Goal: Task Accomplishment & Management: Manage account settings

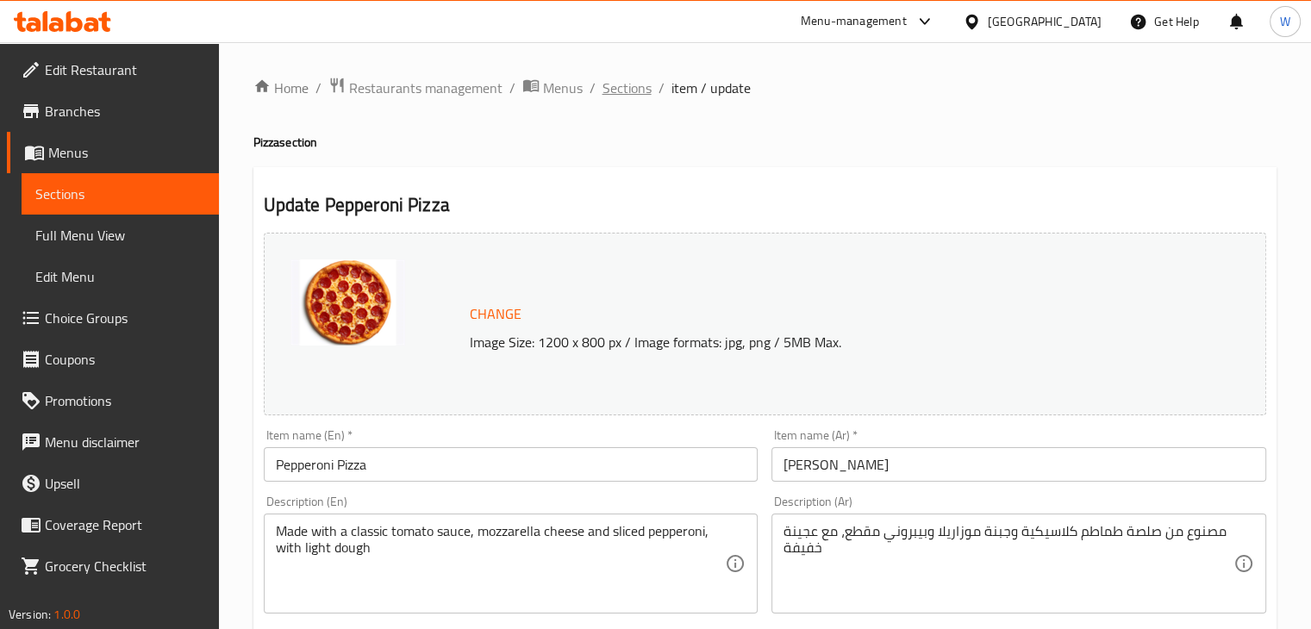
click at [639, 90] on span "Sections" at bounding box center [626, 88] width 49 height 21
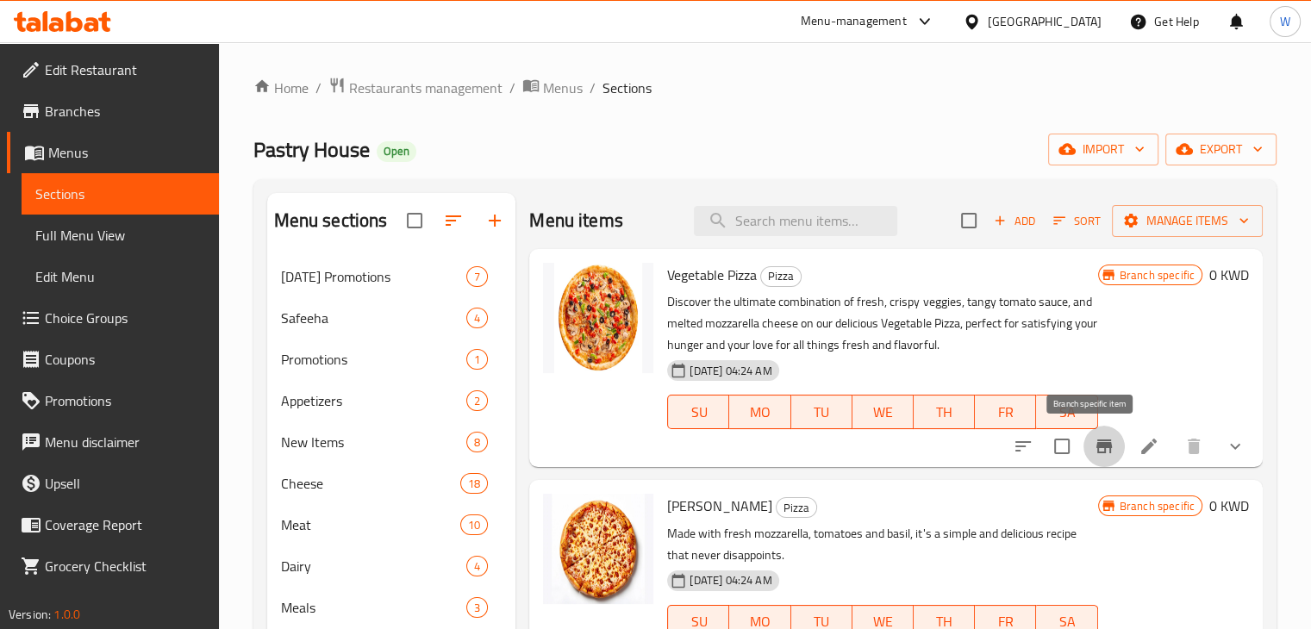
click at [1100, 445] on button "Branch-specific-item" at bounding box center [1103, 446] width 41 height 41
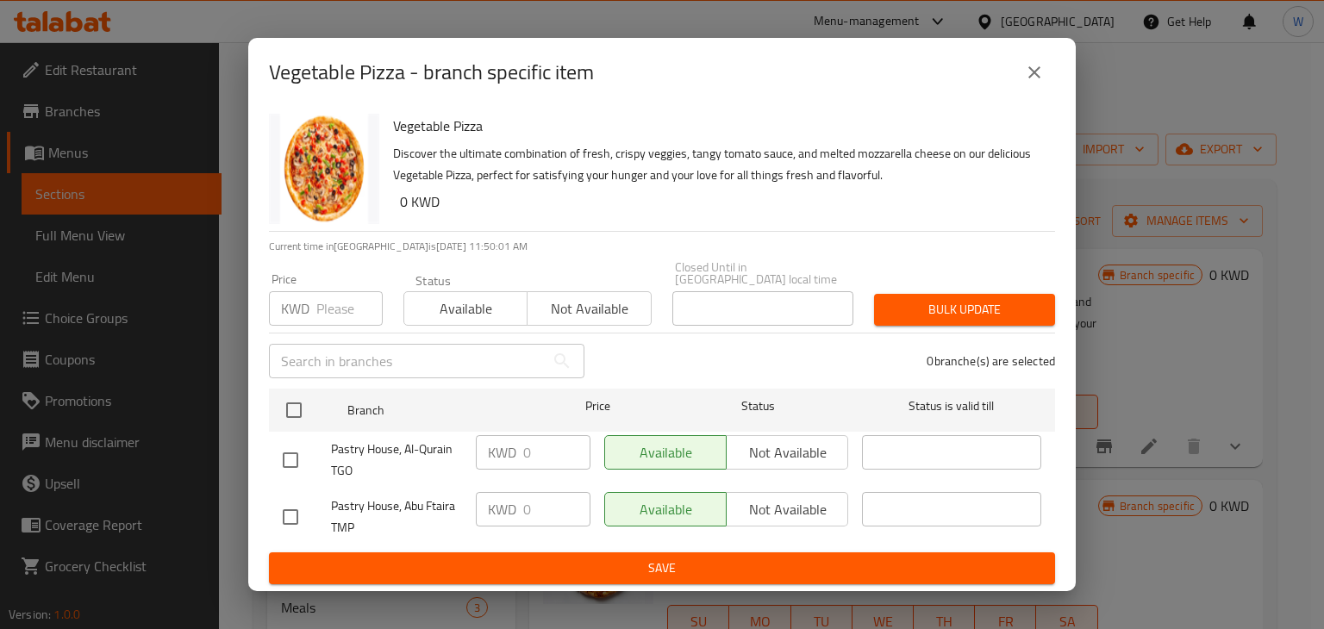
click at [1025, 93] on button "close" at bounding box center [1033, 72] width 41 height 41
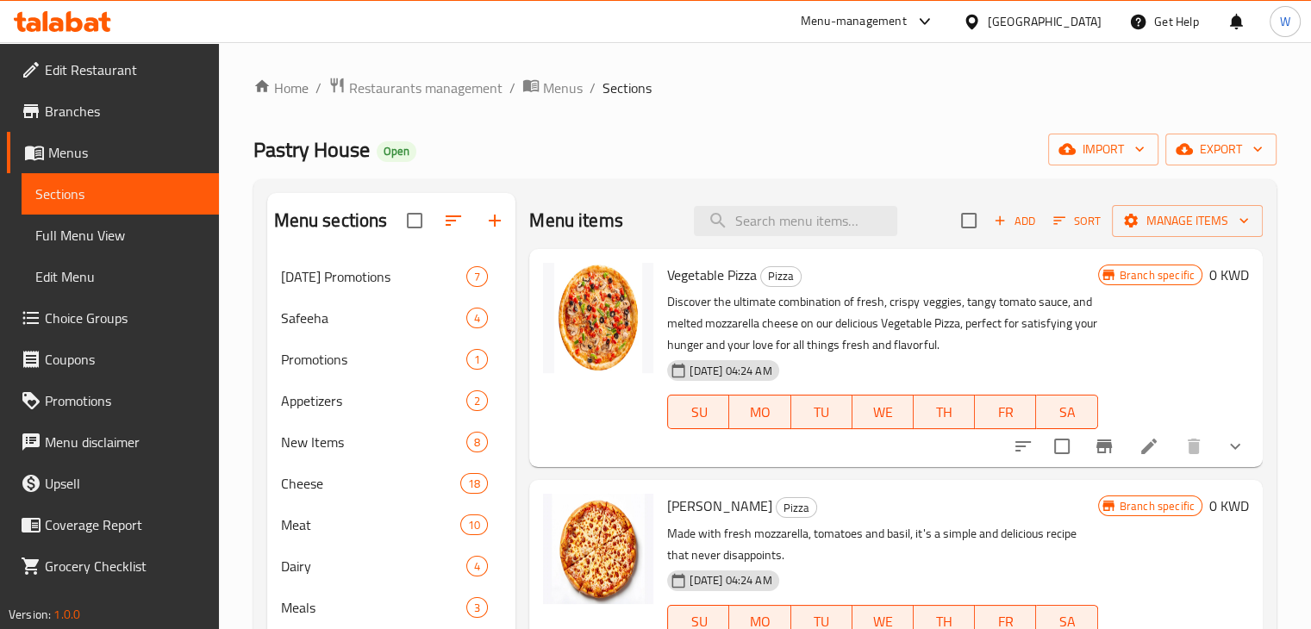
click at [1124, 443] on li at bounding box center [1148, 446] width 48 height 31
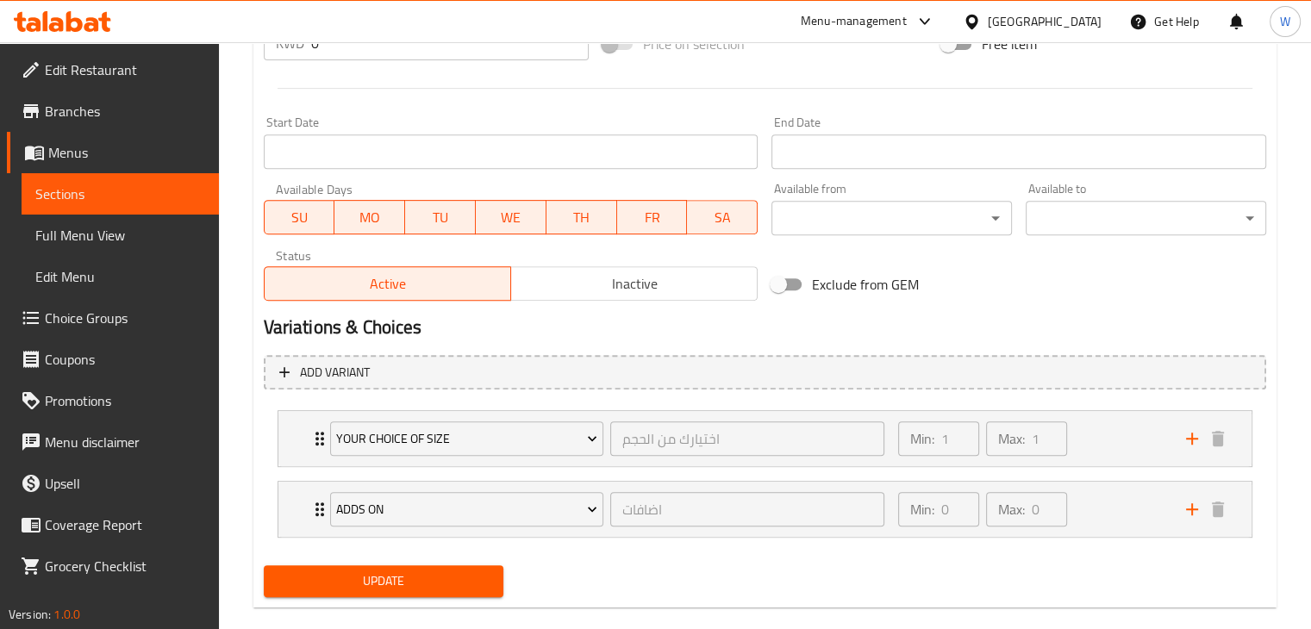
scroll to position [712, 0]
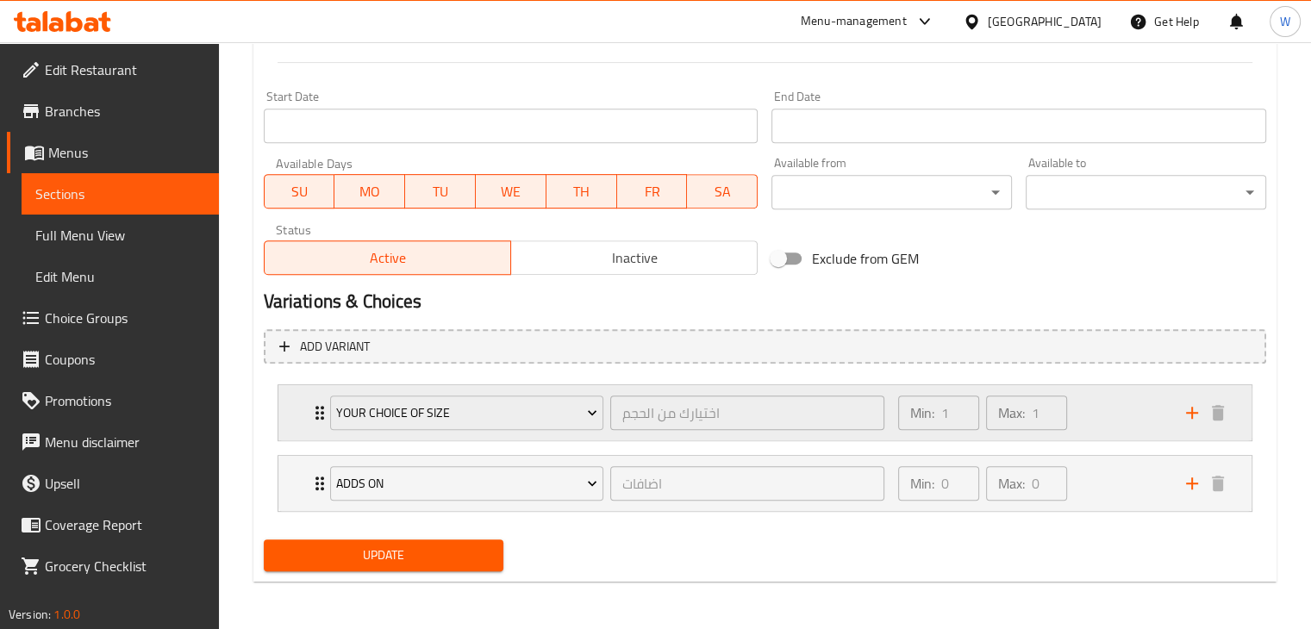
click at [312, 391] on div "Your Choice Of Size اختيارك من الحجم ​ Min: 1 ​ Max: 1 ​" at bounding box center [769, 412] width 921 height 55
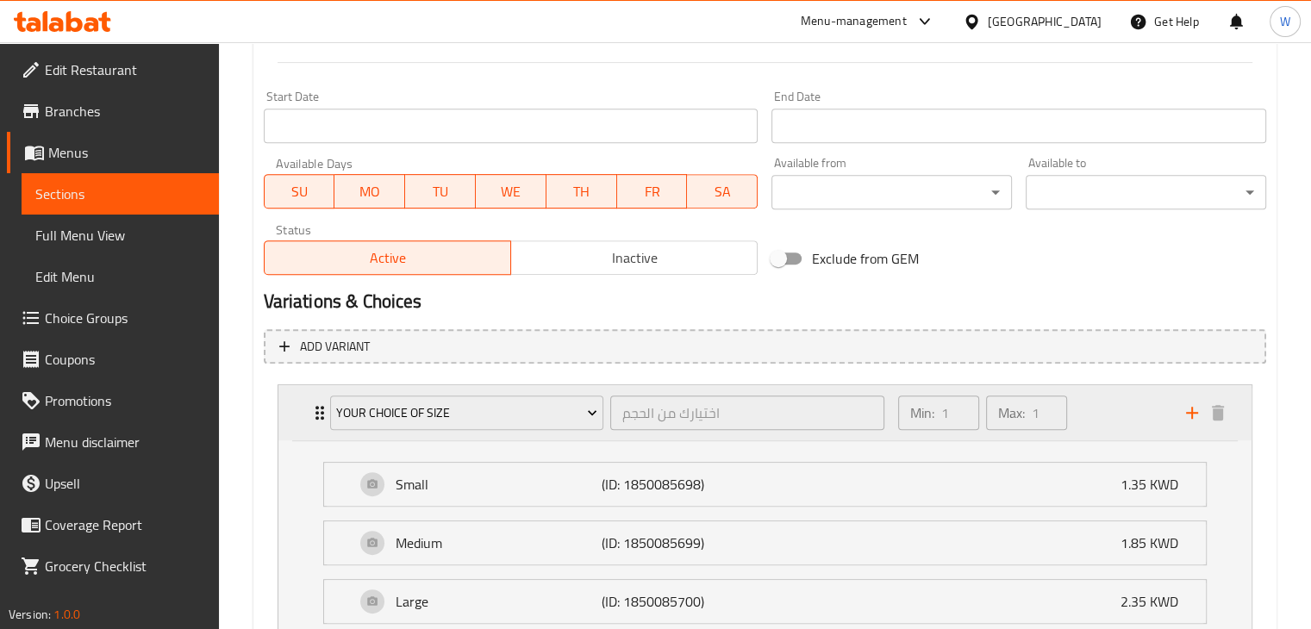
scroll to position [922, 0]
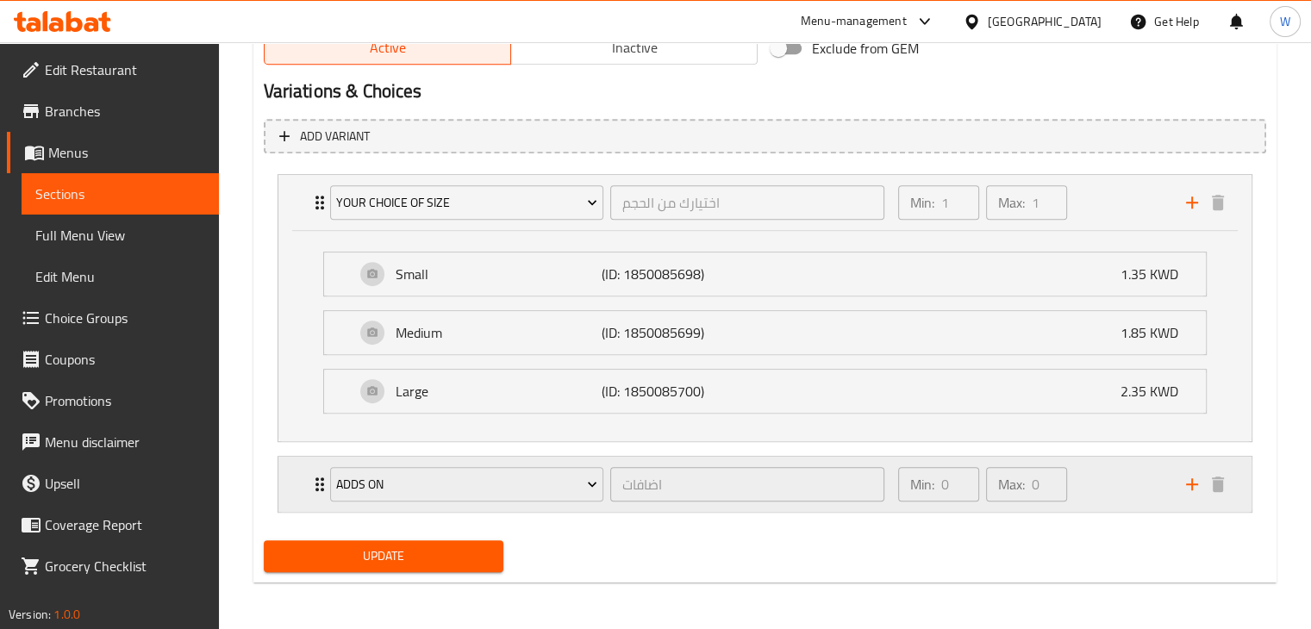
click at [309, 490] on icon "Expand" at bounding box center [319, 484] width 21 height 21
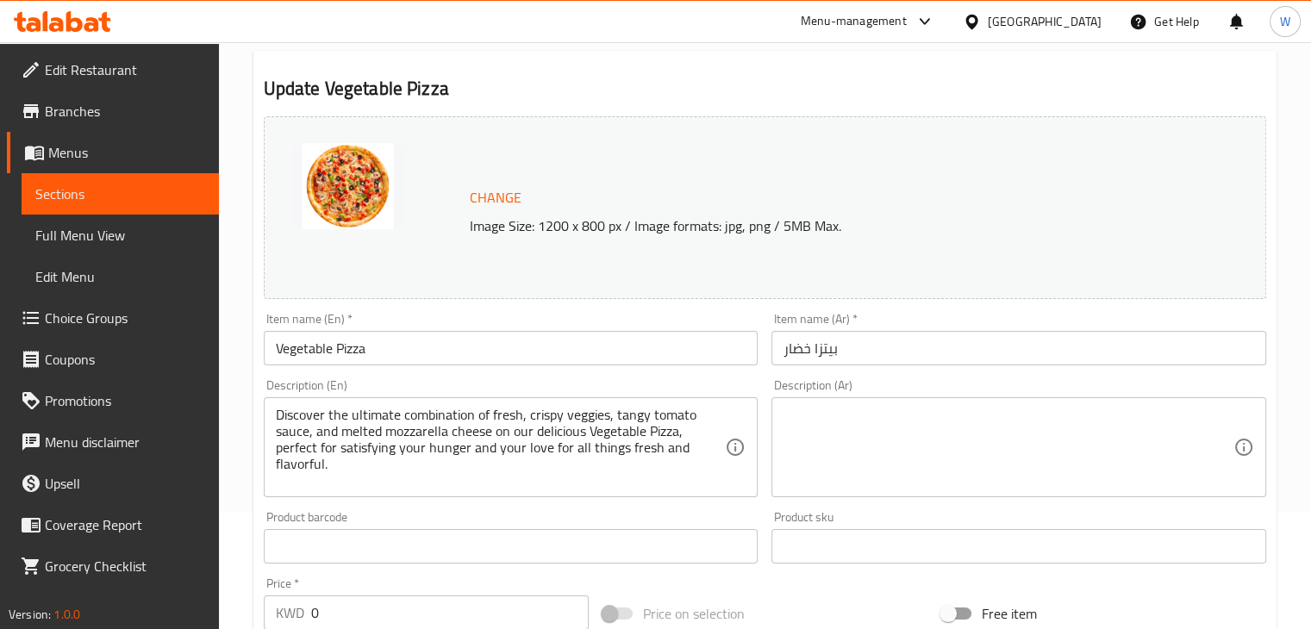
scroll to position [0, 0]
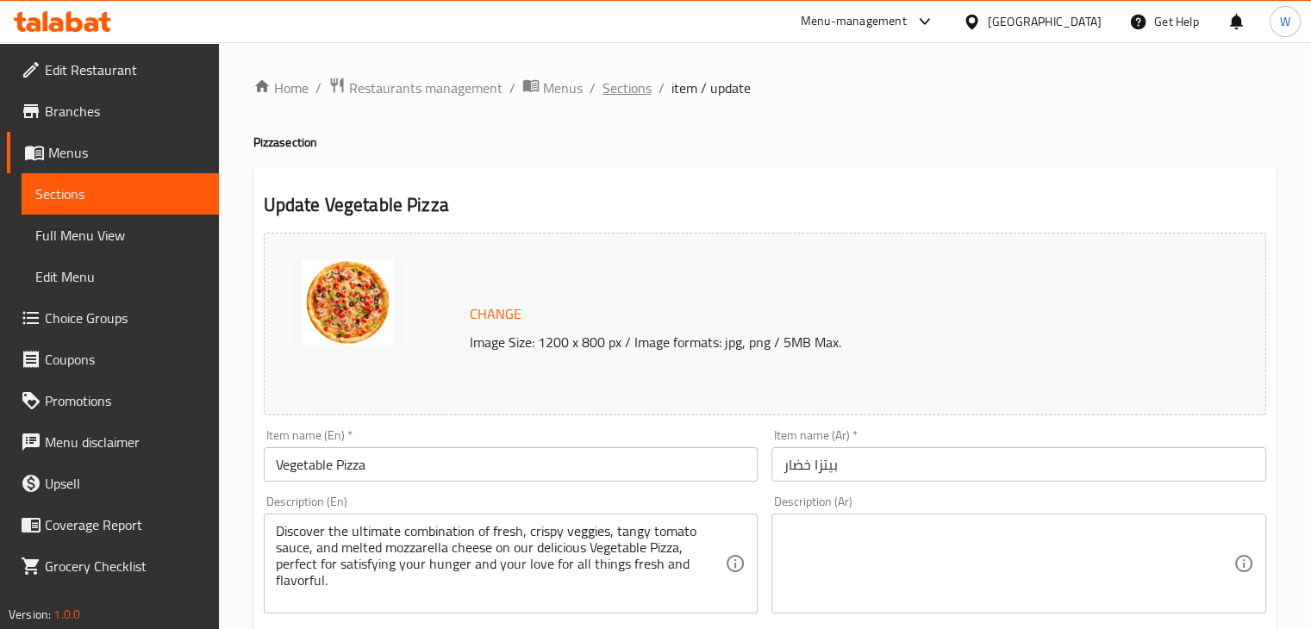
click at [627, 78] on span "Sections" at bounding box center [626, 88] width 49 height 21
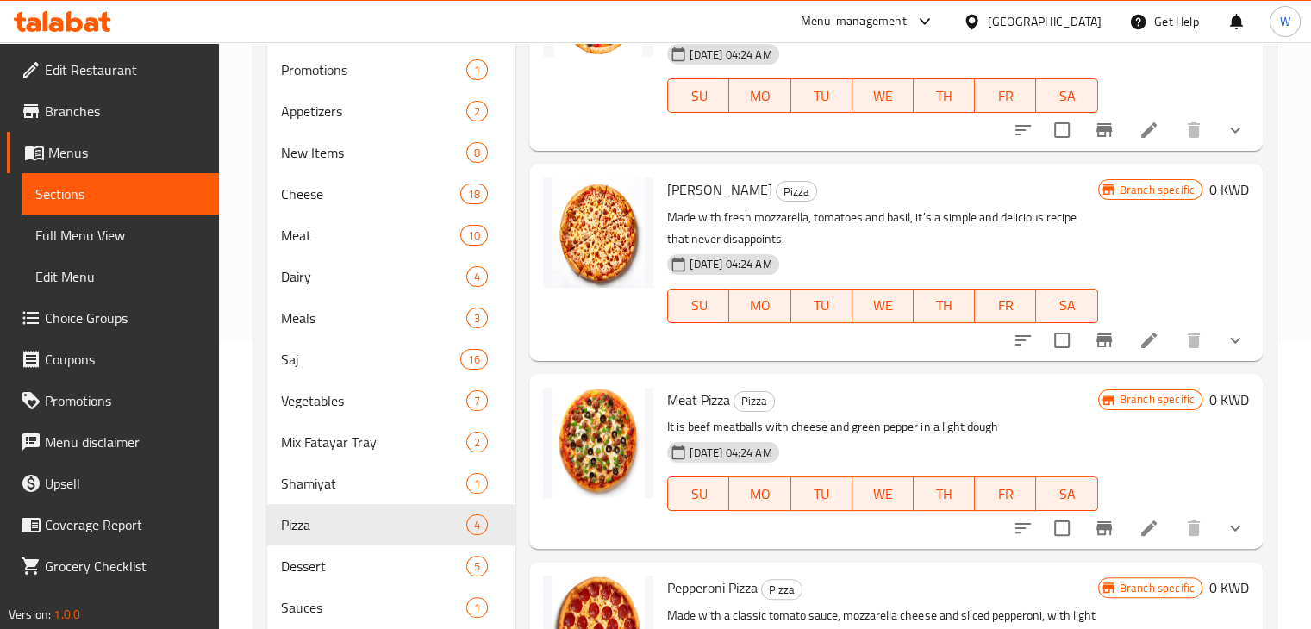
scroll to position [292, 0]
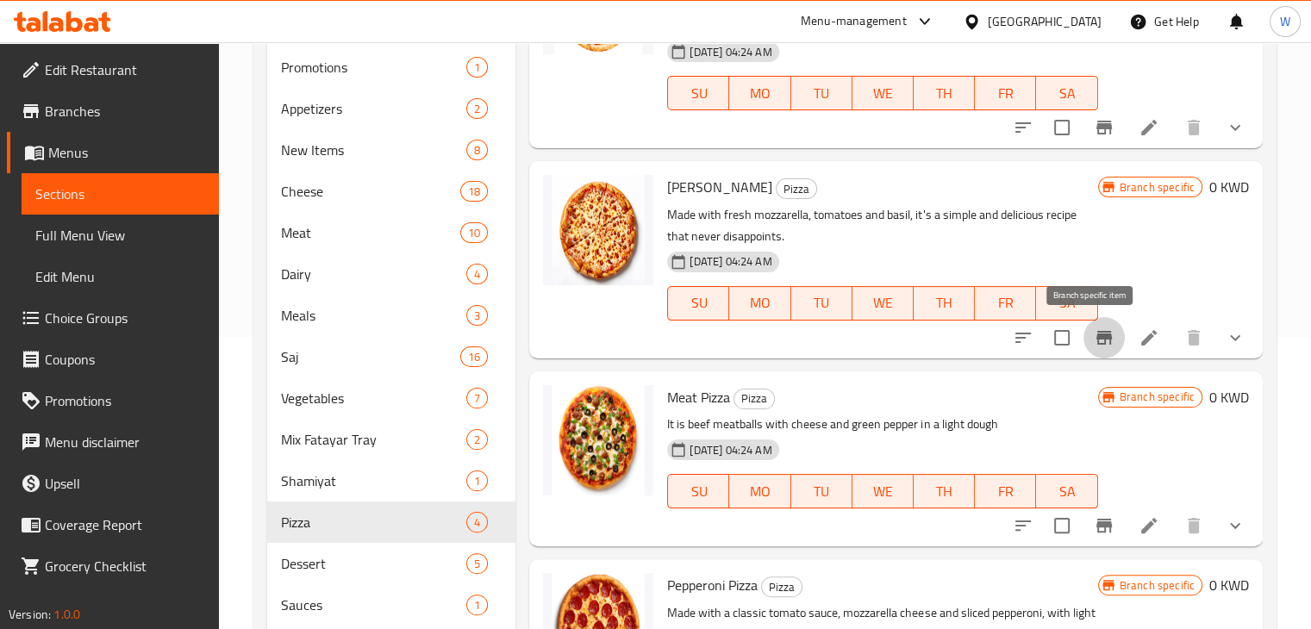
click at [1102, 339] on button "Branch-specific-item" at bounding box center [1103, 337] width 41 height 41
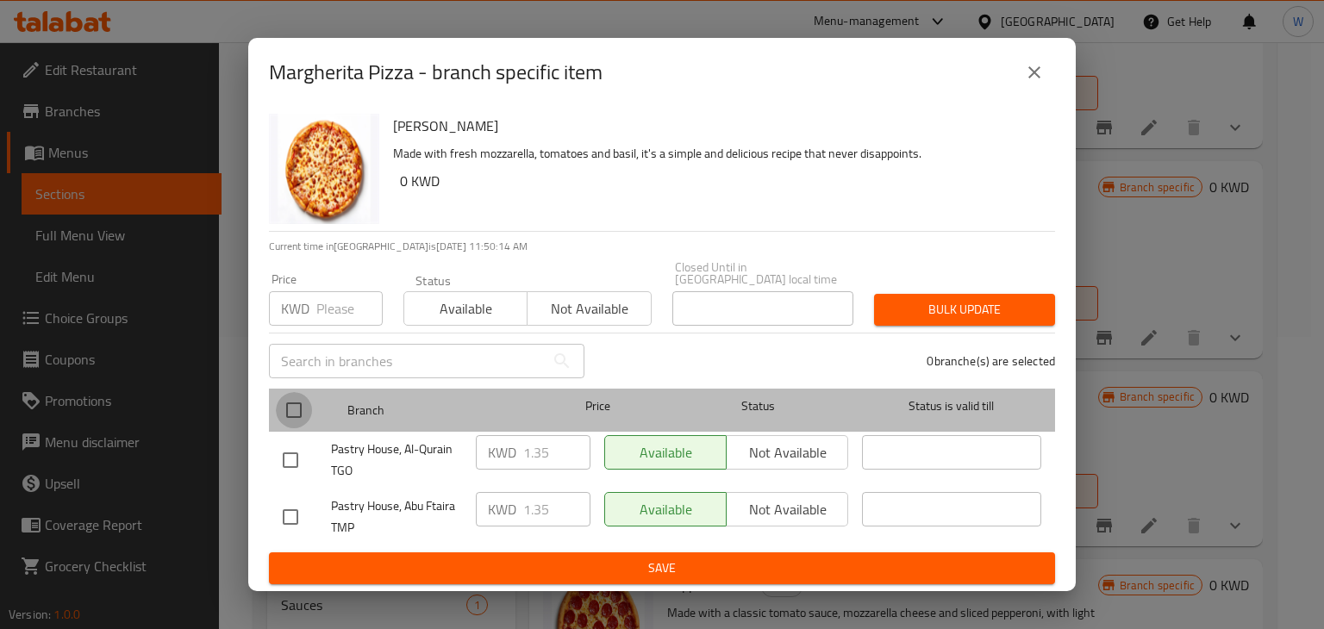
click at [290, 403] on input "checkbox" at bounding box center [294, 410] width 36 height 36
checkbox input "true"
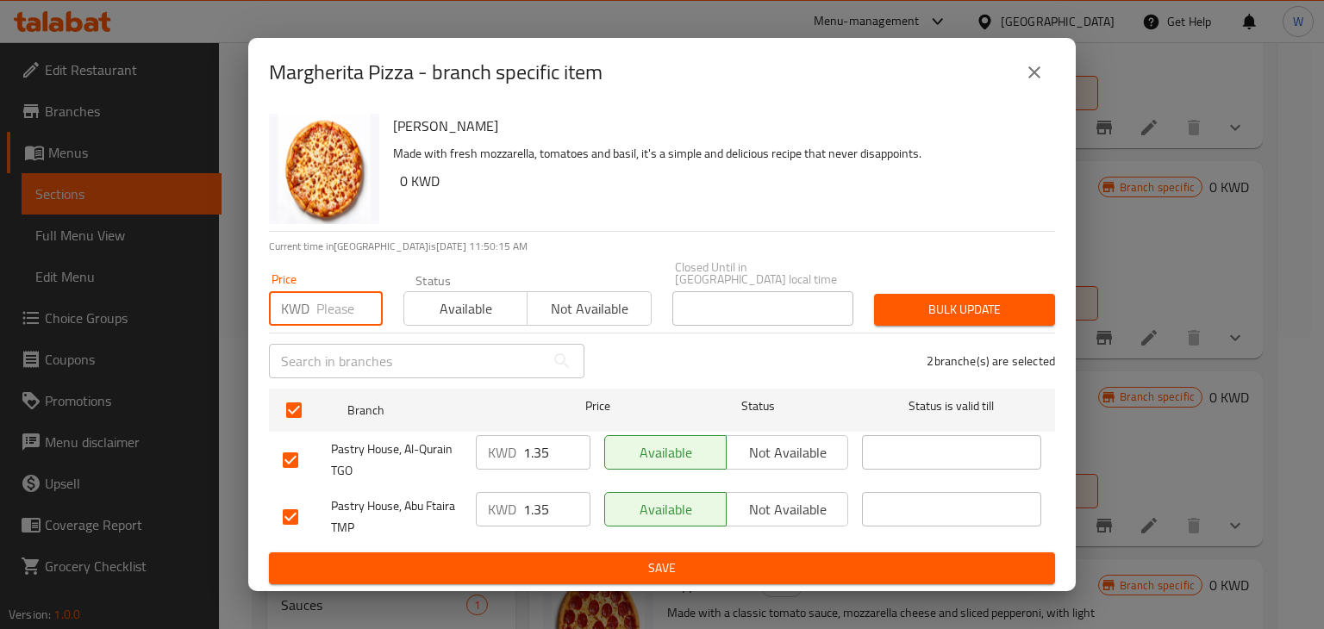
click at [341, 303] on input "number" at bounding box center [349, 308] width 66 height 34
type input "0"
click at [560, 440] on input "1.35" at bounding box center [556, 452] width 67 height 34
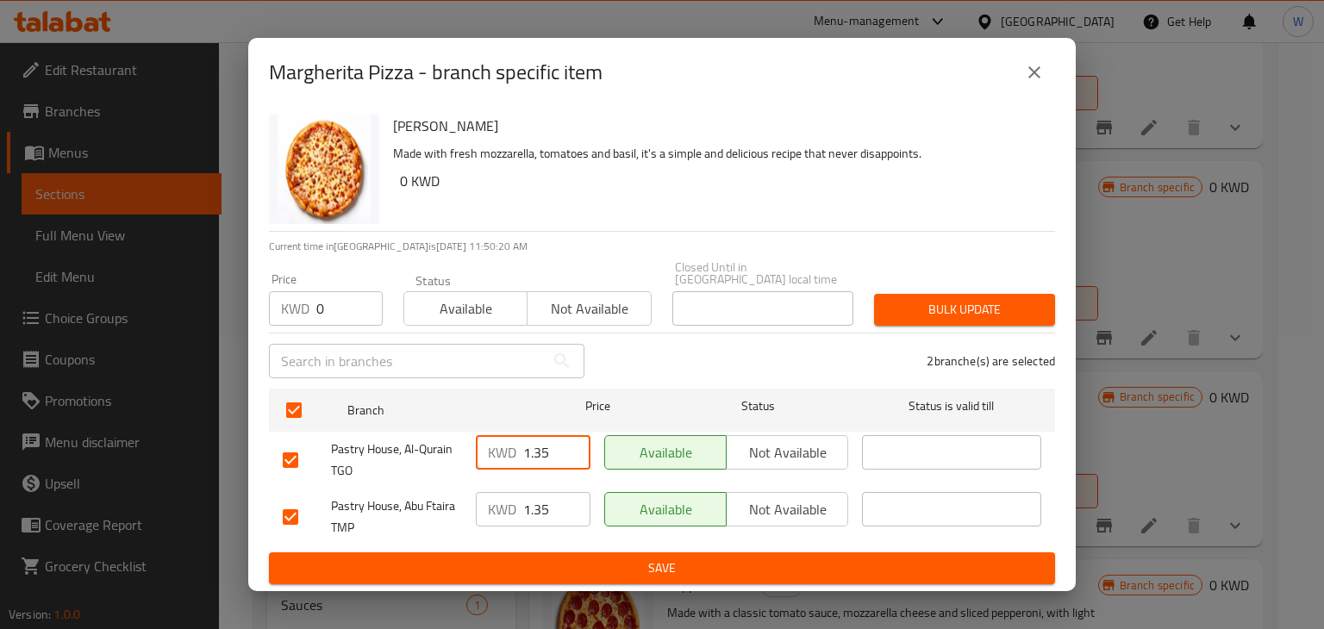
click at [560, 440] on input "1.35" at bounding box center [556, 452] width 67 height 34
type input "0"
click at [551, 497] on input "1.35" at bounding box center [556, 509] width 67 height 34
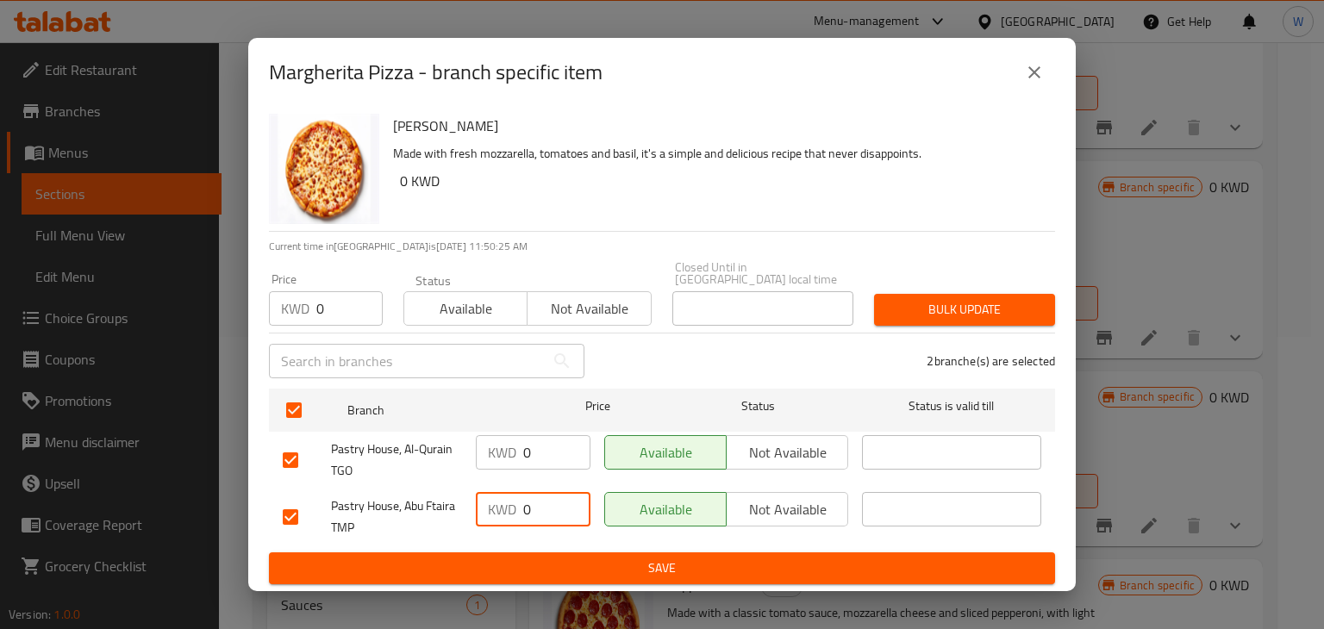
type input "0"
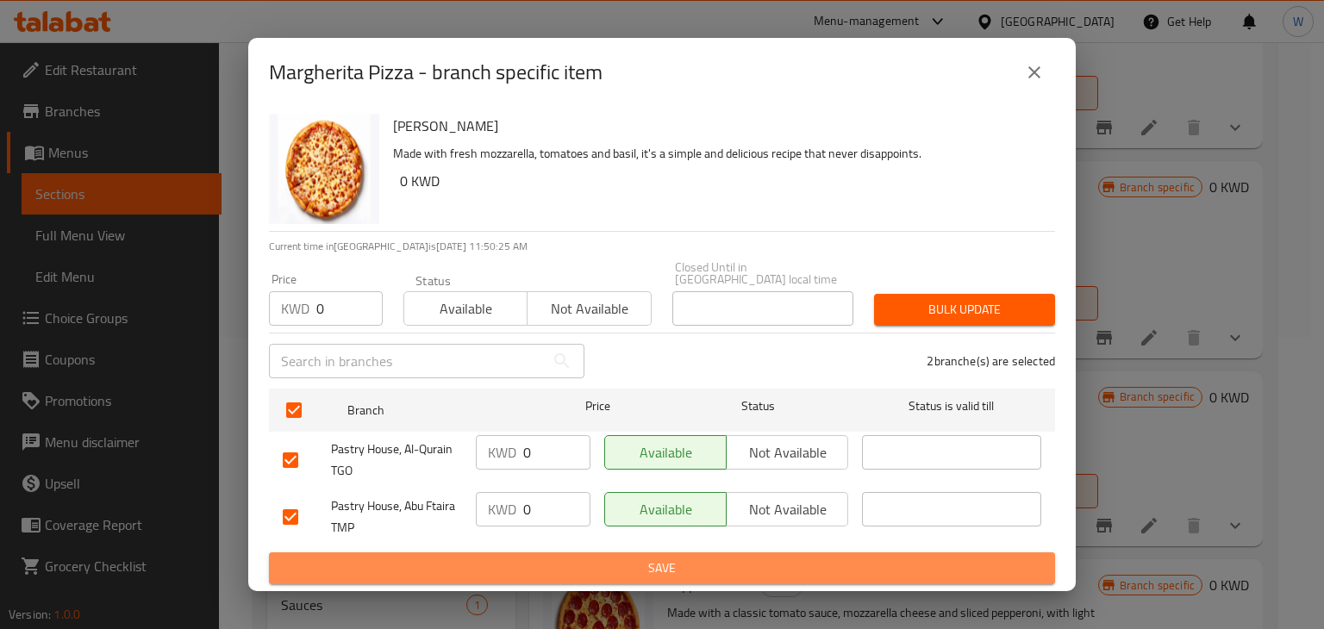
click at [517, 558] on span "Save" at bounding box center [662, 569] width 758 height 22
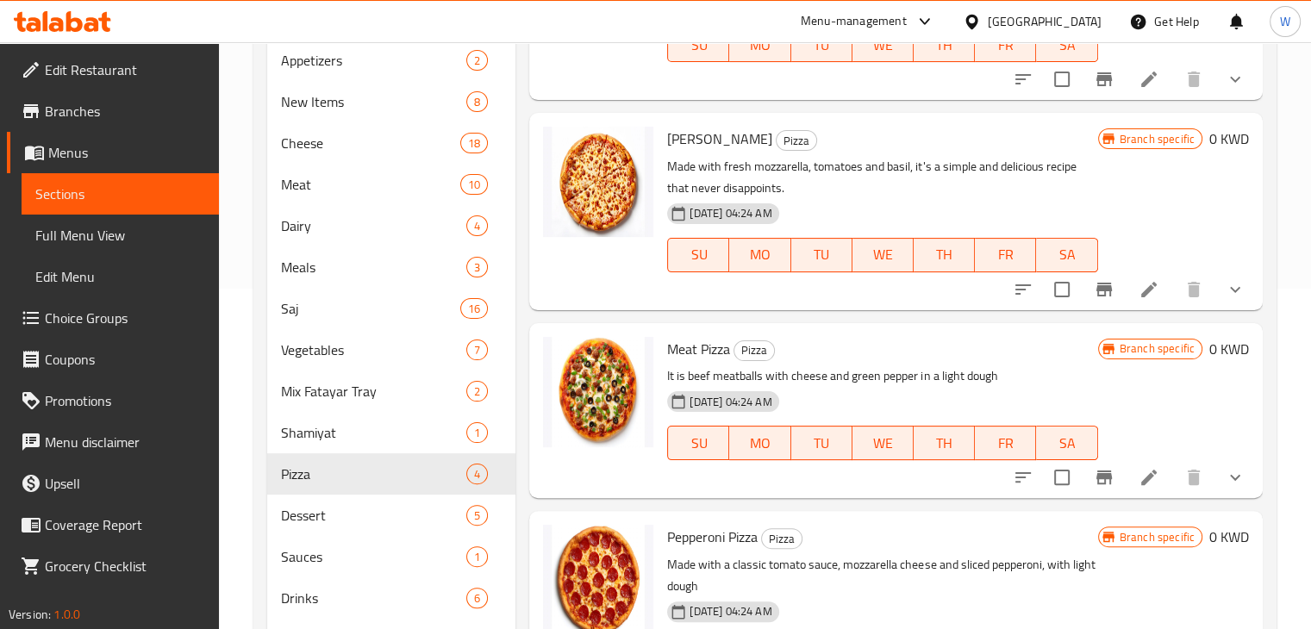
scroll to position [341, 0]
click at [1096, 294] on icon "Branch-specific-item" at bounding box center [1104, 289] width 16 height 14
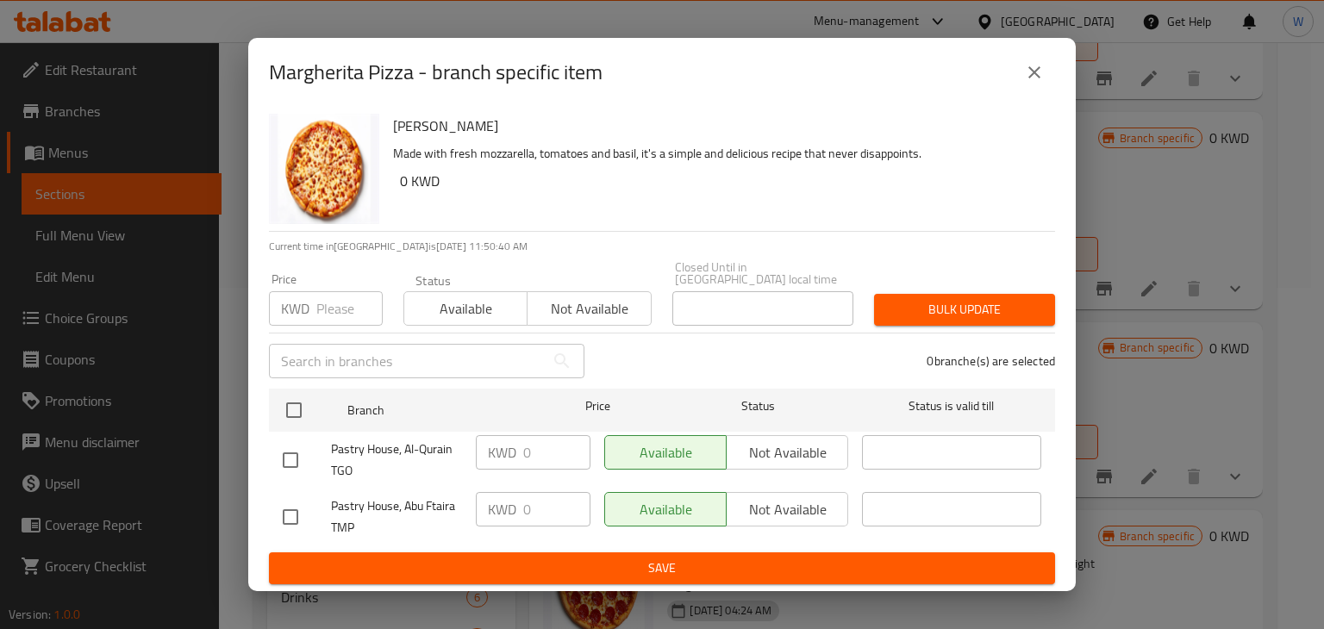
click at [1022, 87] on button "close" at bounding box center [1033, 72] width 41 height 41
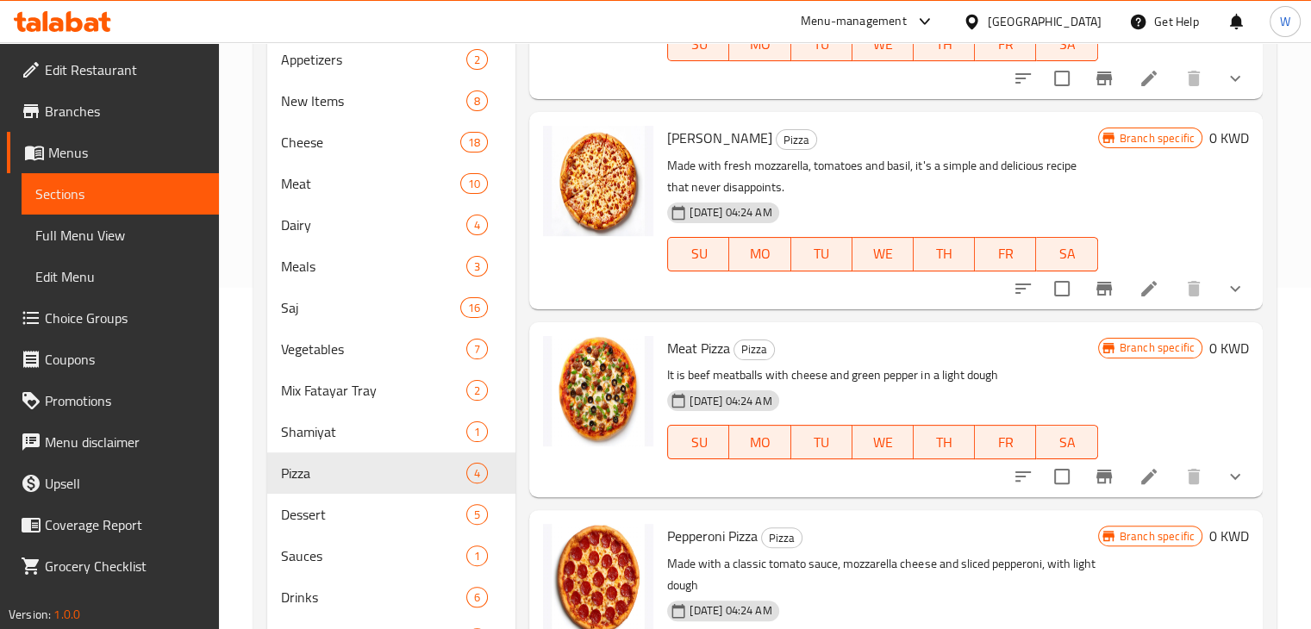
click at [1142, 297] on icon at bounding box center [1148, 288] width 21 height 21
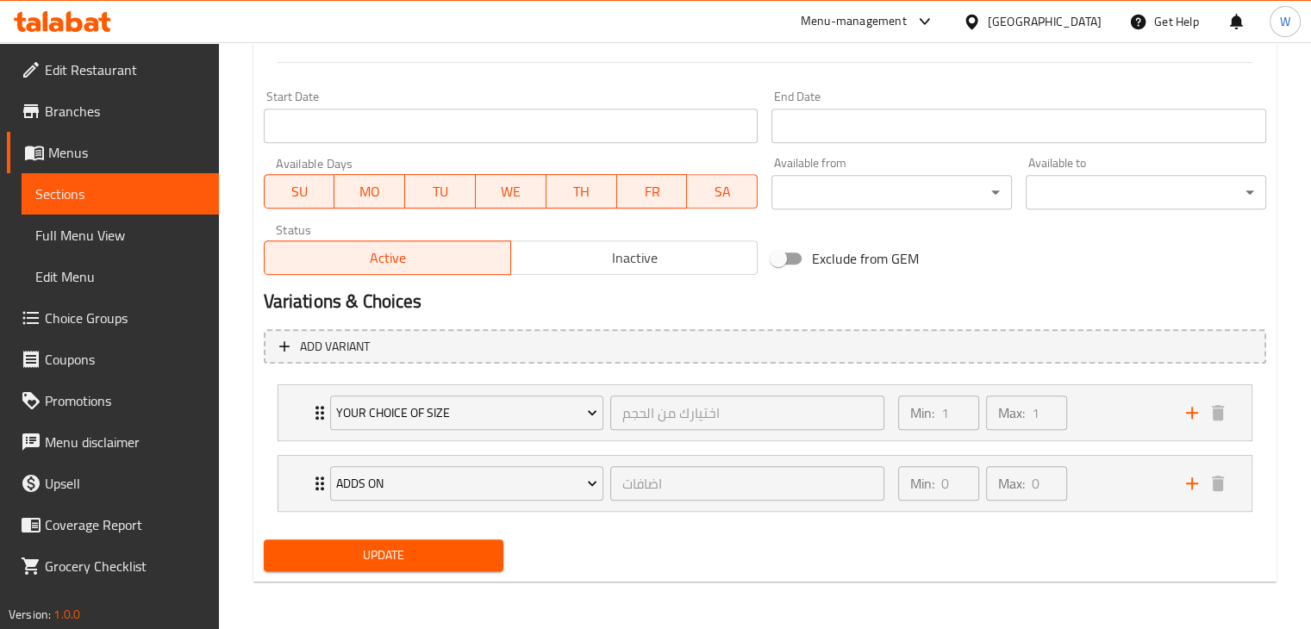
scroll to position [711, 0]
click at [290, 409] on div "Your Choice Of Size اختيارك من الحجم ​ Min: 1 ​ Max: 1 ​" at bounding box center [764, 413] width 973 height 55
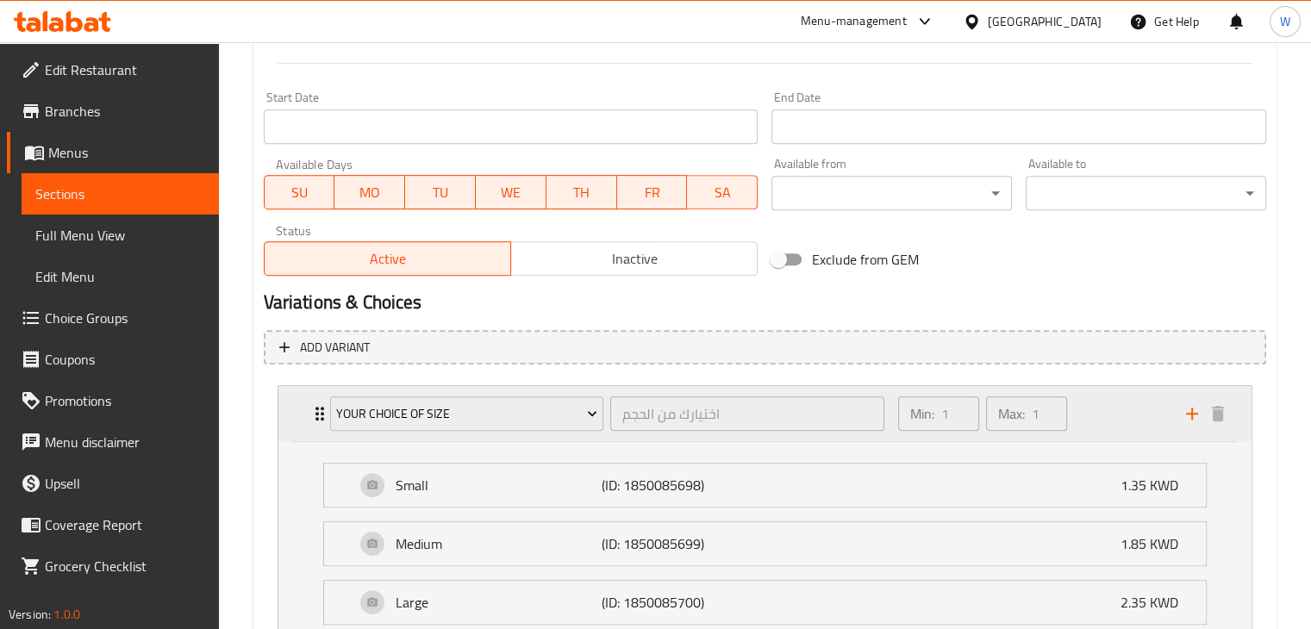
click at [299, 405] on div "Your Choice Of Size اختيارك من الحجم ​ Min: 1 ​ Max: 1 ​" at bounding box center [764, 413] width 973 height 55
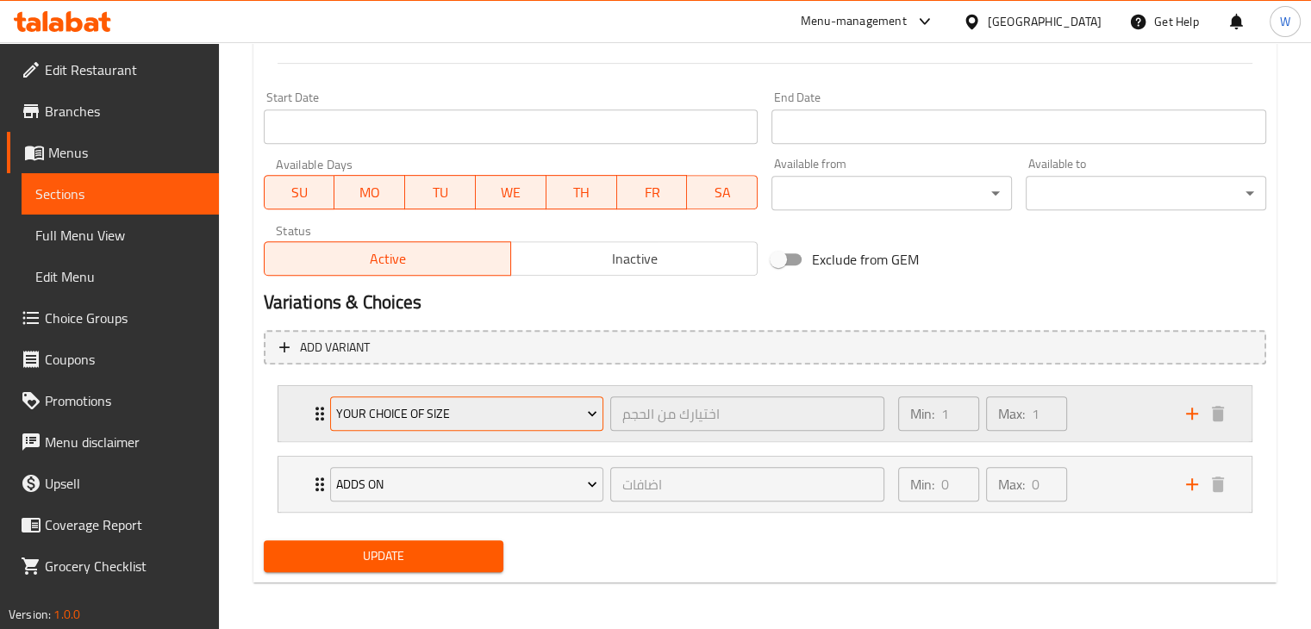
scroll to position [0, 0]
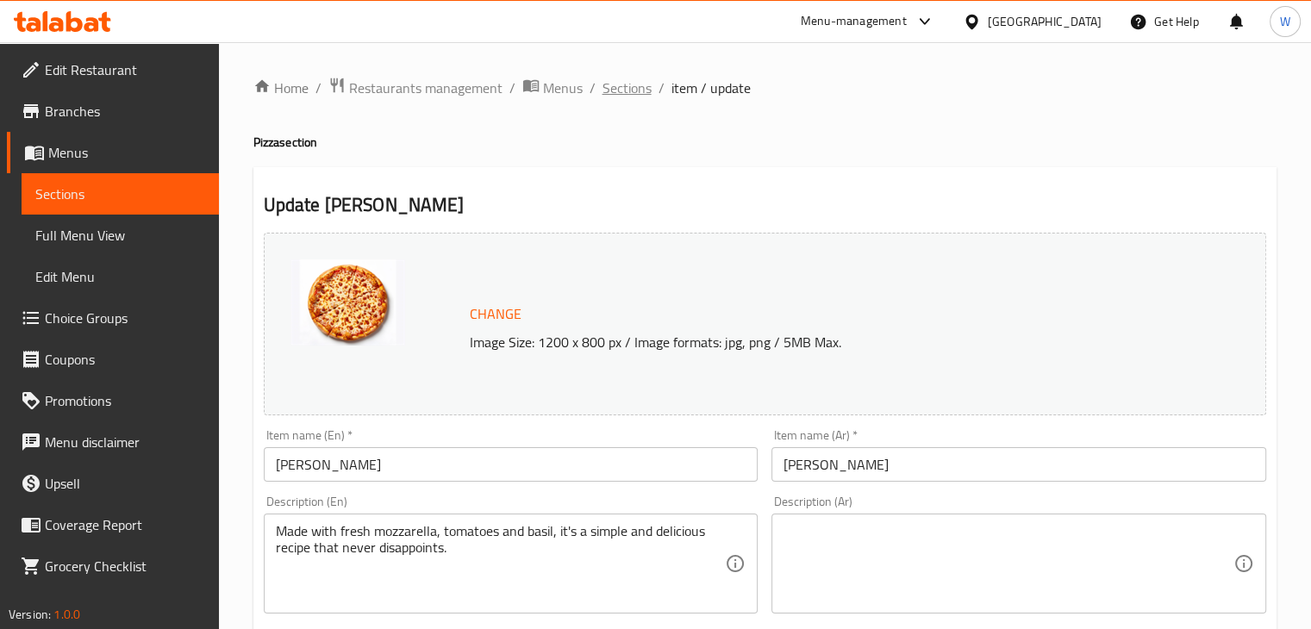
click at [638, 91] on span "Sections" at bounding box center [626, 88] width 49 height 21
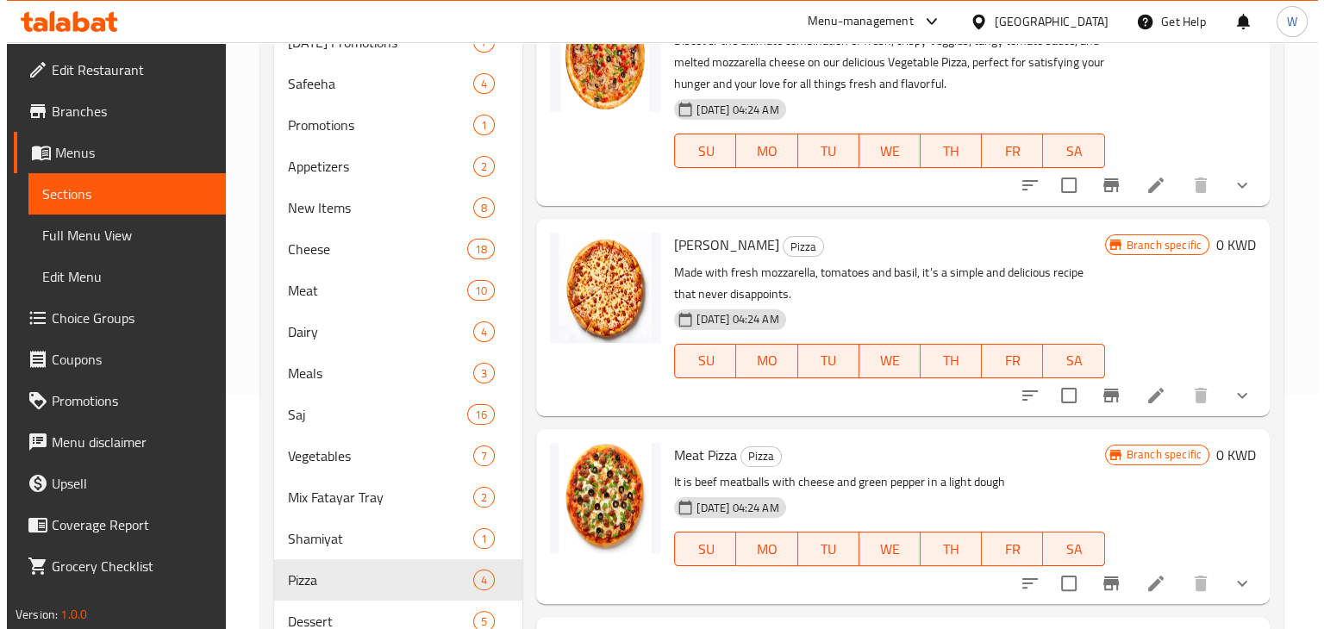
scroll to position [468, 0]
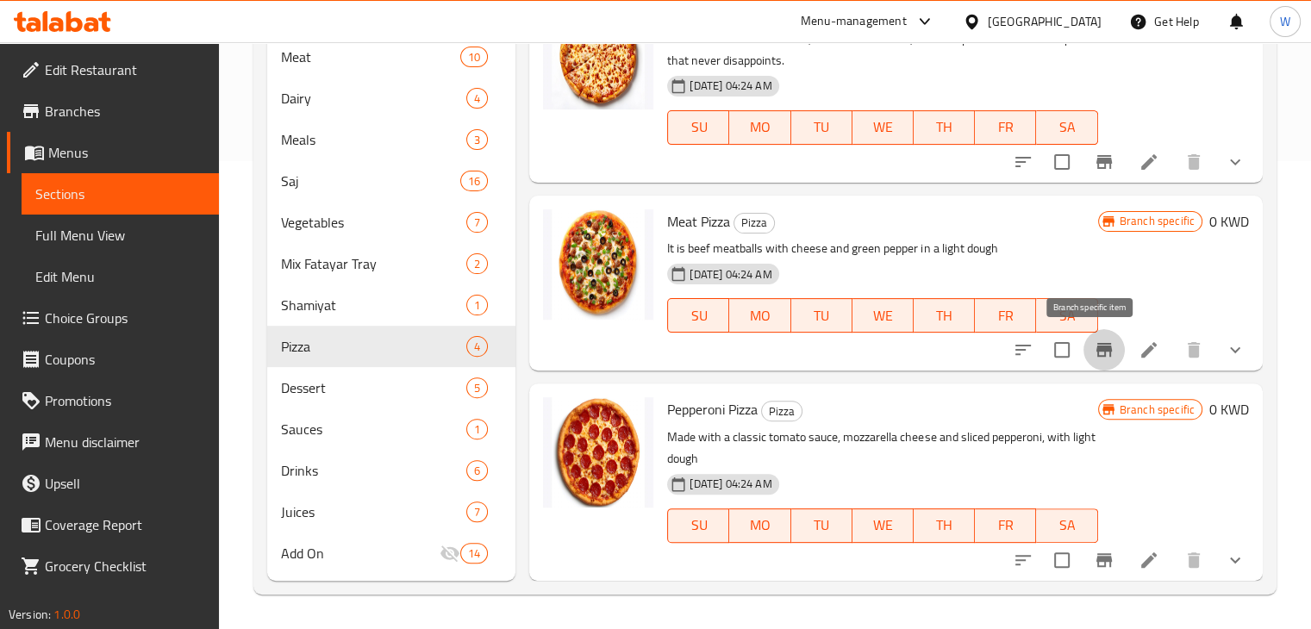
click at [1099, 350] on icon "Branch-specific-item" at bounding box center [1103, 349] width 21 height 21
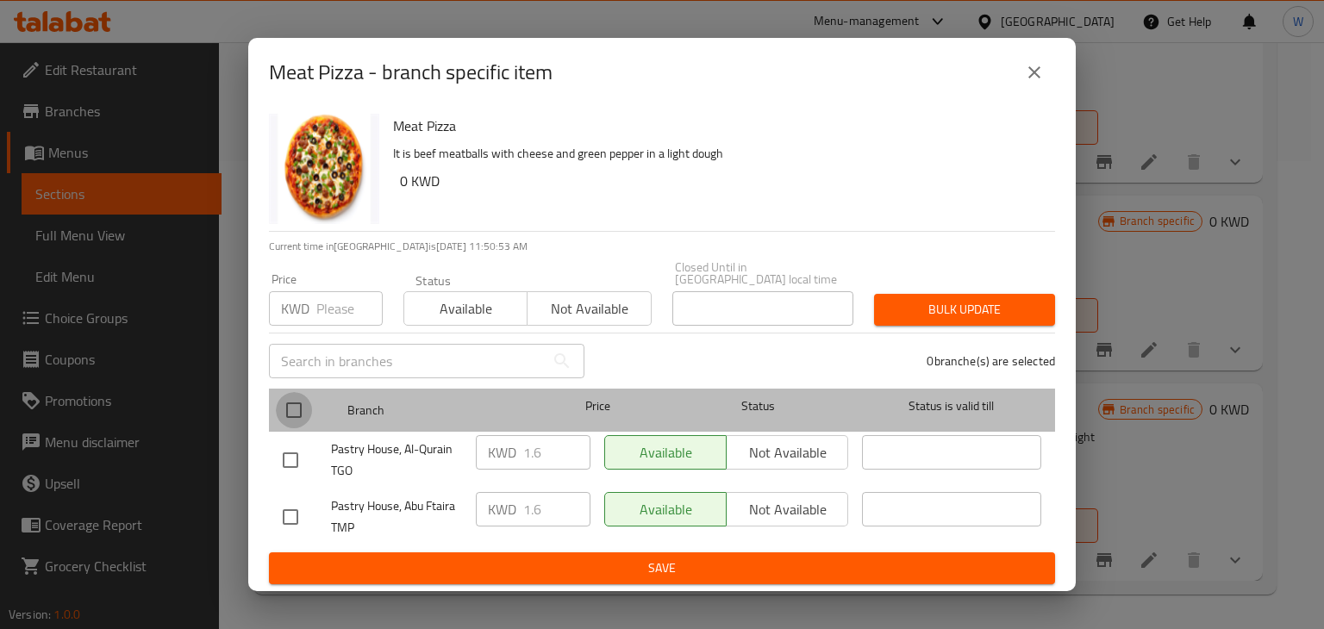
click at [286, 399] on input "checkbox" at bounding box center [294, 410] width 36 height 36
checkbox input "true"
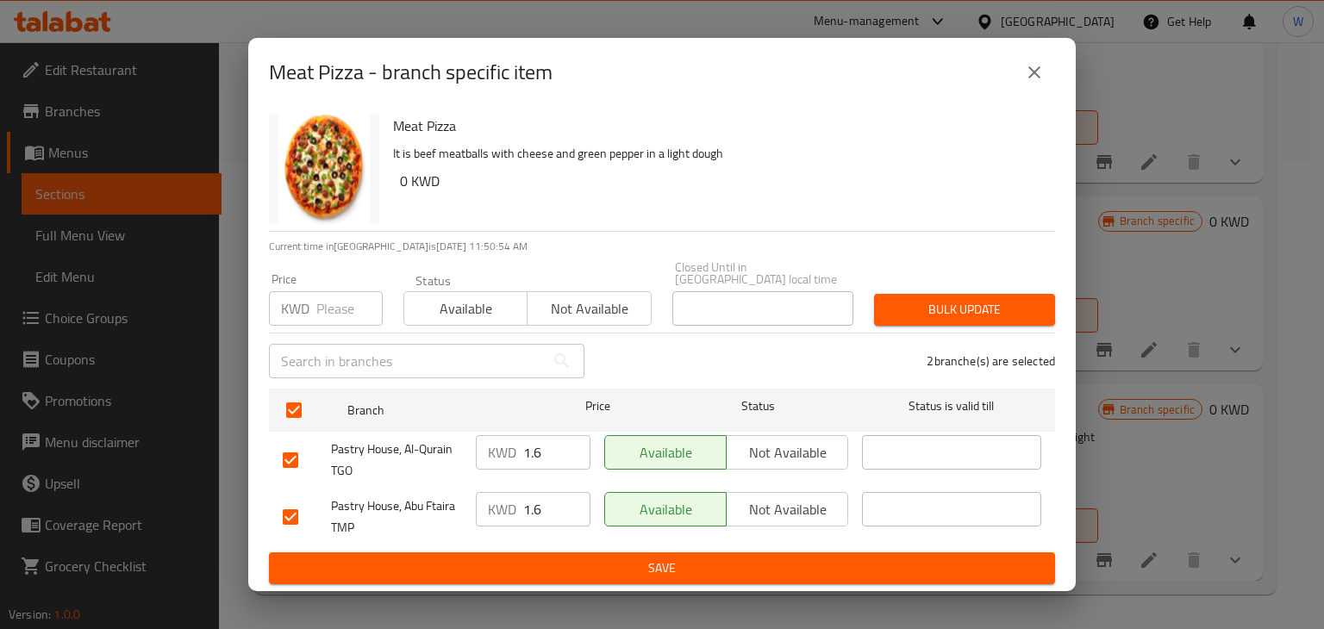
click at [355, 283] on div "Price KWD Price" at bounding box center [326, 299] width 114 height 53
click at [341, 302] on input "number" at bounding box center [349, 308] width 66 height 34
type input "0"
click at [941, 309] on span "Bulk update" at bounding box center [964, 310] width 153 height 22
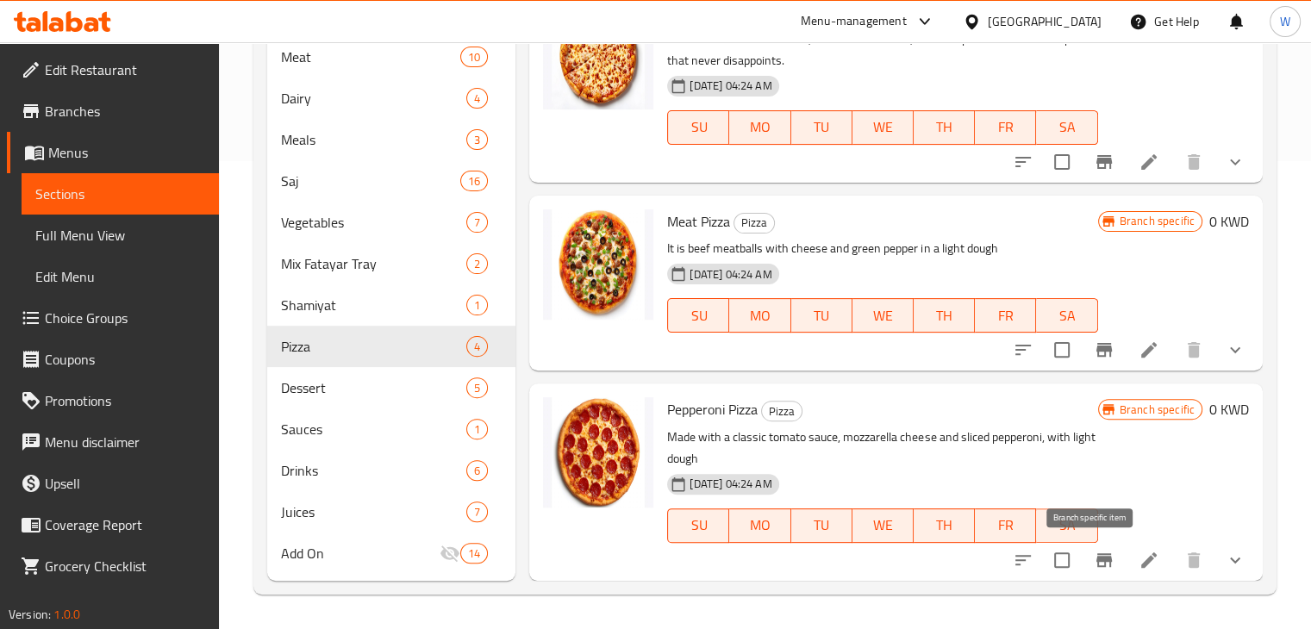
click at [1102, 553] on button "Branch-specific-item" at bounding box center [1103, 559] width 41 height 41
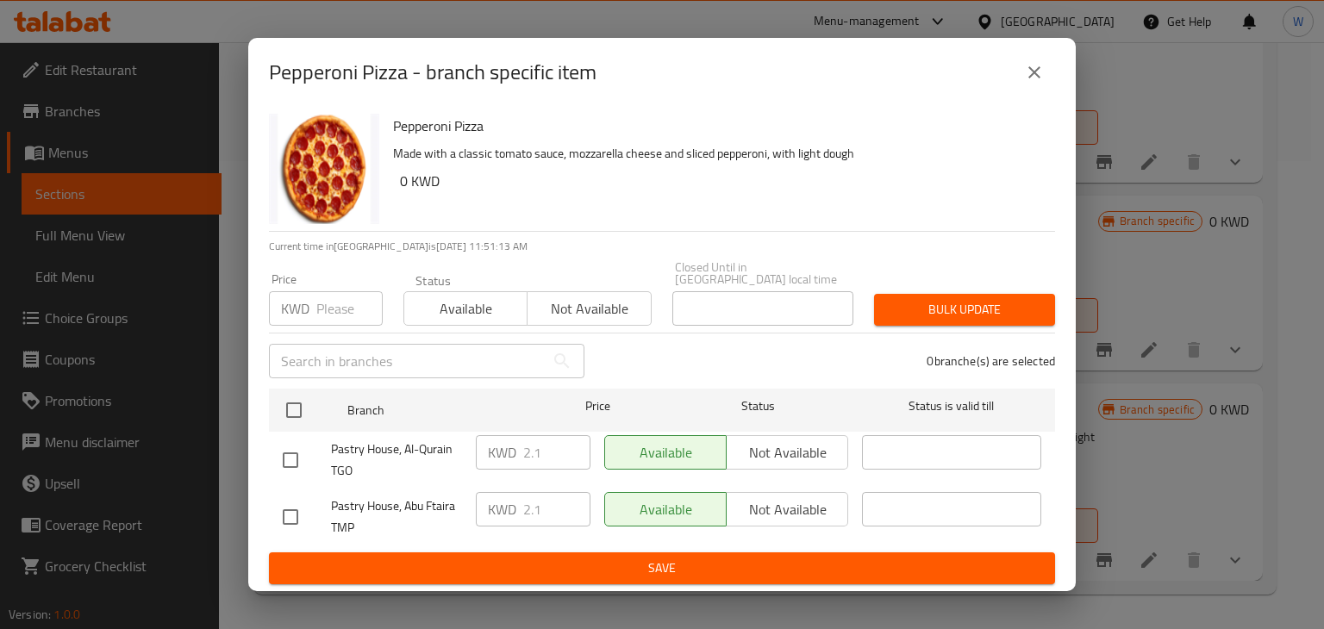
click at [325, 301] on input "number" at bounding box center [349, 308] width 66 height 34
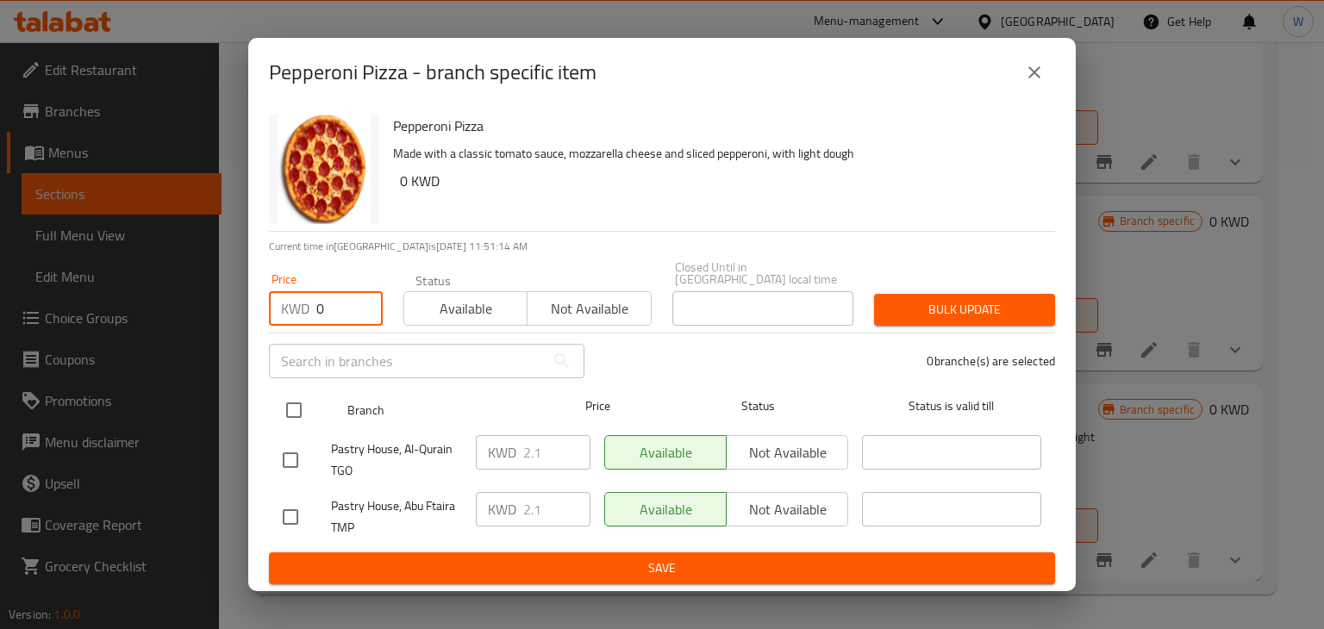
type input "0"
click at [293, 406] on input "checkbox" at bounding box center [294, 410] width 36 height 36
checkbox input "true"
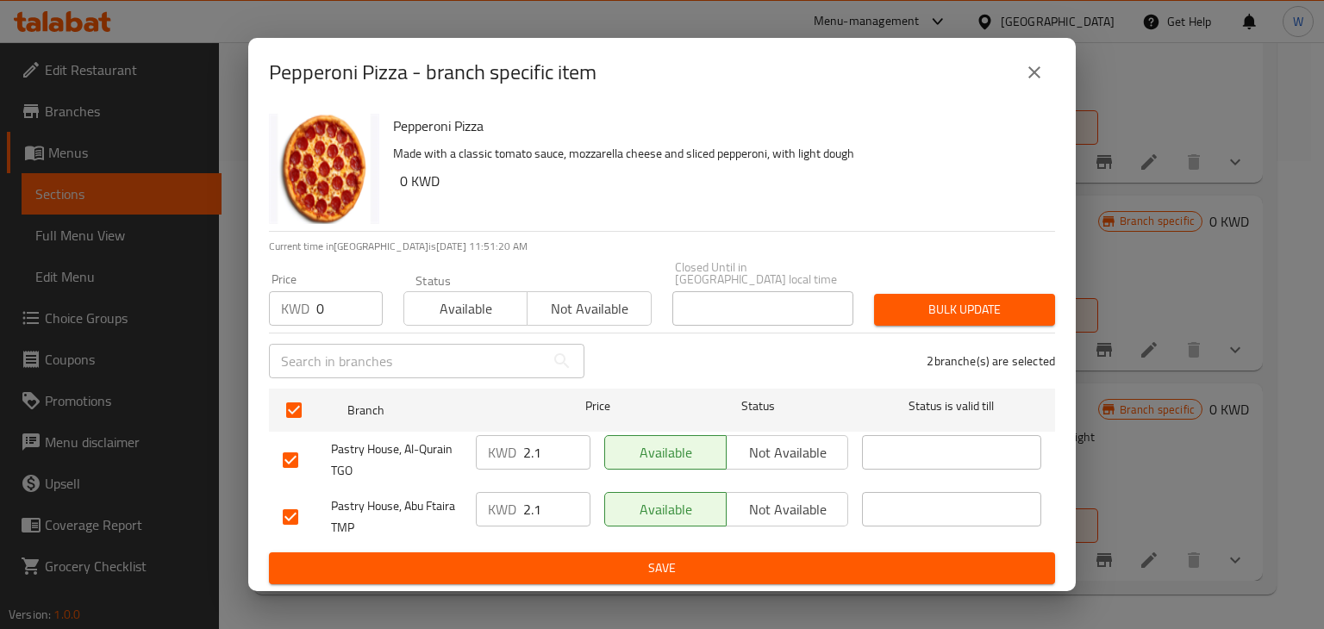
click at [937, 304] on span "Bulk update" at bounding box center [964, 310] width 153 height 22
